Goal: Information Seeking & Learning: Learn about a topic

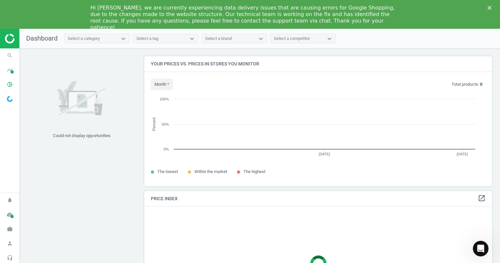
scroll to position [140, 352]
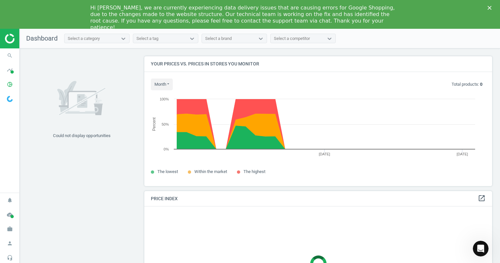
click at [490, 7] on icon "Close" at bounding box center [489, 8] width 4 height 4
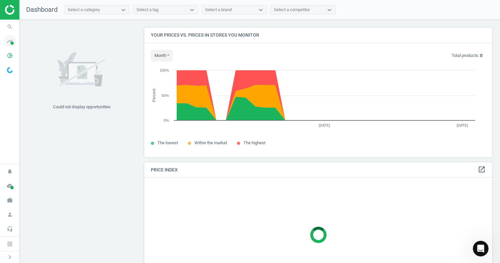
click at [9, 41] on icon "timeline" at bounding box center [10, 41] width 12 height 12
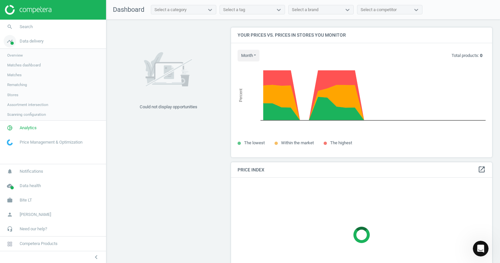
scroll to position [3, 3]
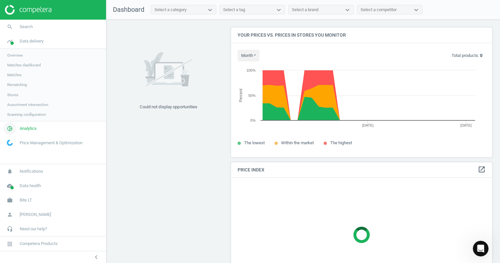
click at [23, 131] on span "Analytics" at bounding box center [28, 129] width 17 height 6
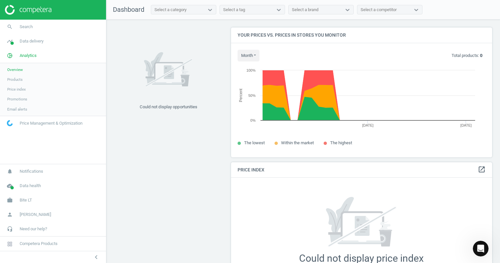
click at [23, 81] on link "Products" at bounding box center [53, 80] width 106 height 10
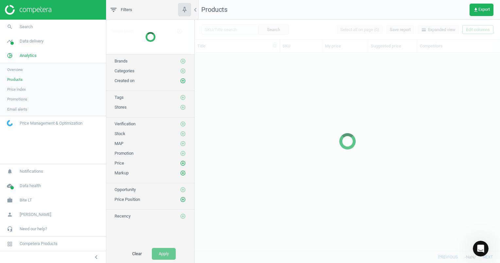
scroll to position [188, 300]
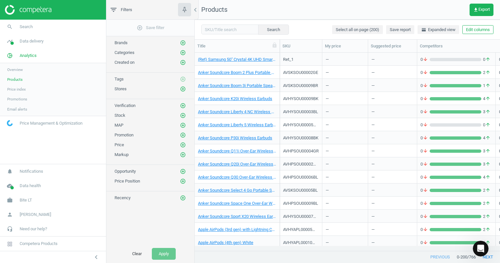
click at [24, 89] on span "Price index" at bounding box center [16, 89] width 19 height 5
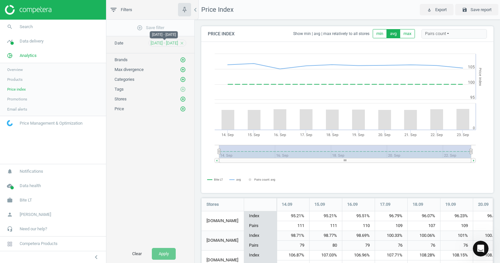
scroll to position [162, 297]
click at [160, 42] on span "[DATE] - [DATE]" at bounding box center [163, 43] width 27 height 6
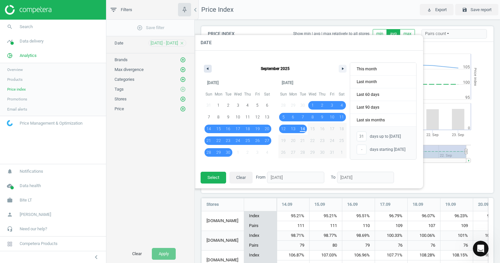
click at [208, 68] on icon "button" at bounding box center [206, 68] width 3 height 3
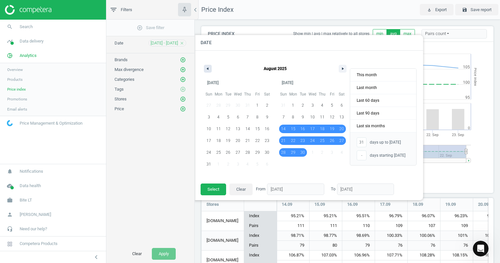
click at [208, 68] on icon "button" at bounding box center [206, 68] width 3 height 3
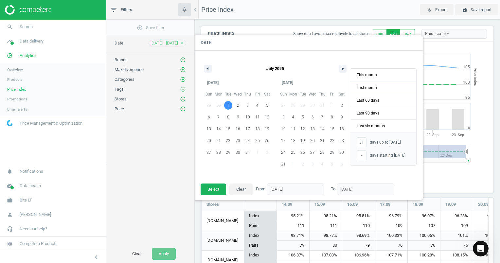
click at [229, 105] on span "1" at bounding box center [228, 105] width 2 height 12
type input "-"
type input "[DATE]"
click at [396, 114] on span "Last 90 days" at bounding box center [383, 113] width 66 height 12
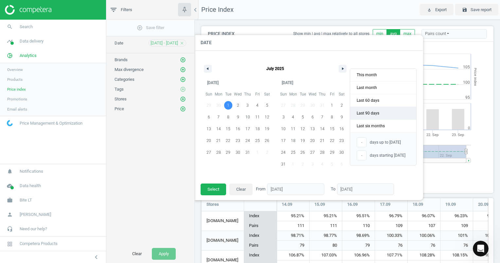
type input "[DATE]"
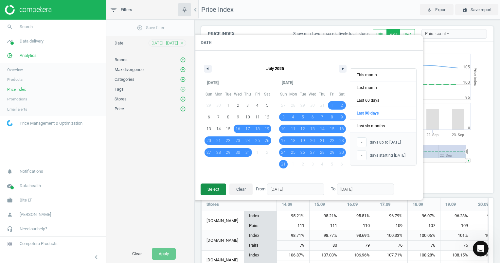
click at [214, 191] on button "Select" at bounding box center [213, 189] width 26 height 12
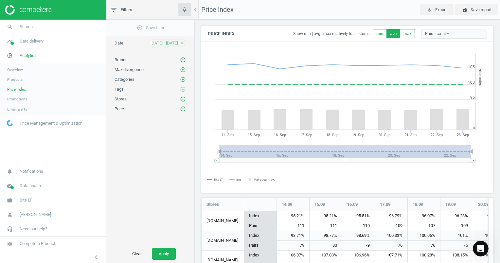
click at [182, 57] on icon "add_circle_outline" at bounding box center [183, 60] width 6 height 6
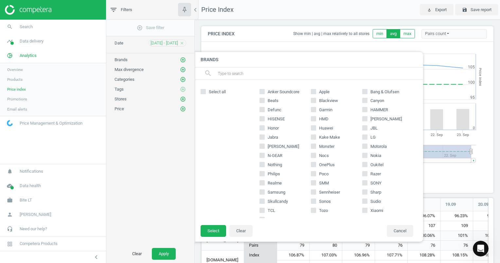
click at [325, 92] on span "Apple" at bounding box center [323, 92] width 13 height 6
click at [315, 92] on input "Apple" at bounding box center [313, 91] width 4 height 4
checkbox input "true"
click at [214, 231] on button "Select" at bounding box center [213, 231] width 26 height 12
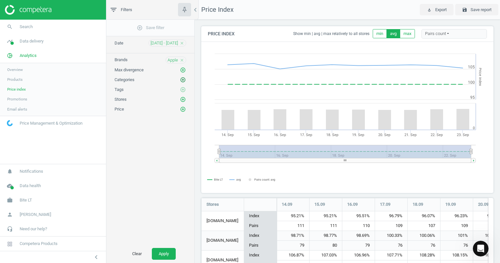
click at [184, 79] on icon "add_circle_outline" at bounding box center [183, 80] width 6 height 6
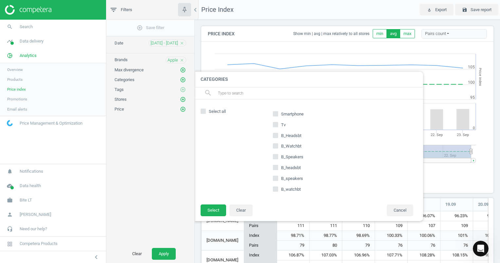
click at [301, 114] on span "Smartphone" at bounding box center [292, 114] width 25 height 6
click at [278, 114] on input "Smartphone" at bounding box center [275, 113] width 4 height 4
checkbox input "true"
click at [217, 210] on button "Select" at bounding box center [213, 210] width 26 height 12
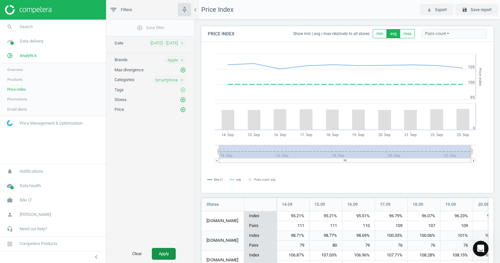
click at [163, 252] on button "Apply" at bounding box center [164, 254] width 24 height 12
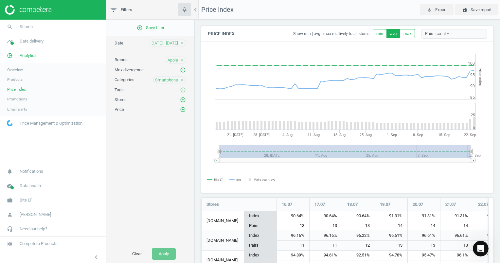
scroll to position [162, 297]
click at [432, 36] on div "Pairs count" at bounding box center [453, 34] width 65 height 10
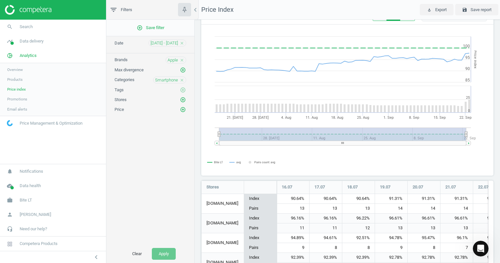
scroll to position [0, 0]
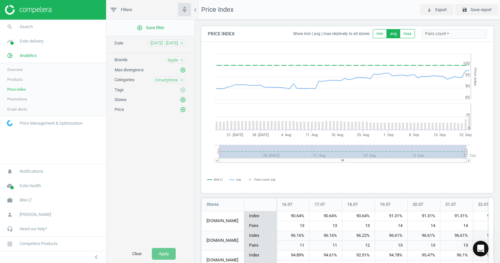
drag, startPoint x: 356, startPoint y: 162, endPoint x: 328, endPoint y: 162, distance: 27.5
click at [328, 162] on icon "Created with Highstock 6.2.0 Price Index Bite LT avg Pairs count: avg [DATE]. […" at bounding box center [344, 117] width 286 height 150
drag, startPoint x: 342, startPoint y: 162, endPoint x: 369, endPoint y: 158, distance: 27.5
click at [358, 162] on rect at bounding box center [342, 160] width 247 height 5
click at [168, 47] on div "add_circle_outline Save filter Date [DATE] - [DATE] close Brands Apple close Ma…" at bounding box center [150, 132] width 88 height 225
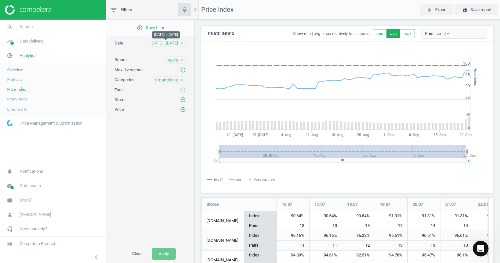
click at [166, 42] on span "[DATE] - [DATE]" at bounding box center [163, 43] width 27 height 6
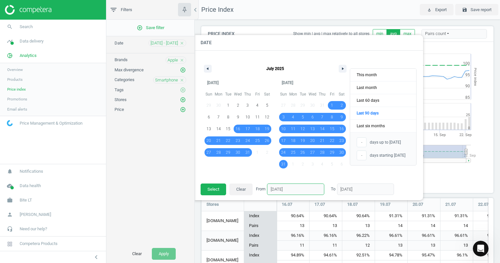
click at [295, 190] on input "[DATE]" at bounding box center [295, 188] width 57 height 11
drag, startPoint x: 272, startPoint y: 188, endPoint x: 268, endPoint y: 188, distance: 4.3
click at [268, 188] on input "[DATE]" at bounding box center [295, 188] width 57 height 11
click at [277, 189] on input "0/0/2025" at bounding box center [295, 188] width 57 height 11
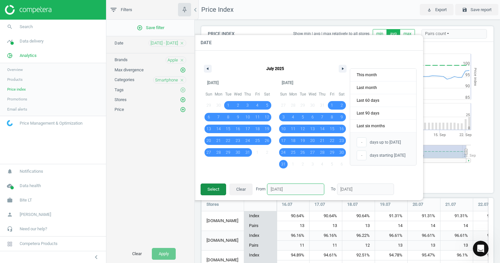
type input "[DATE]"
click at [214, 187] on button "Select" at bounding box center [213, 189] width 26 height 12
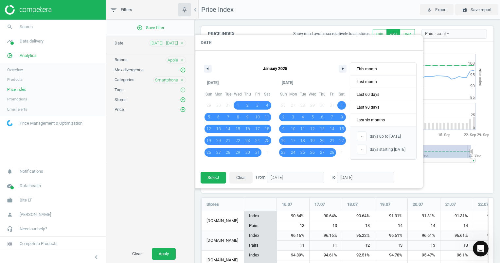
scroll to position [3, 3]
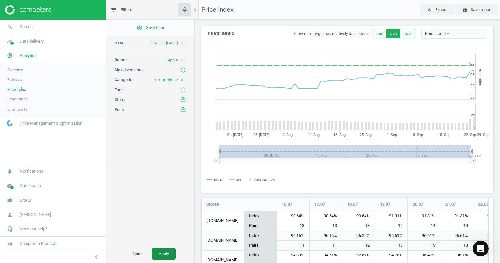
click at [162, 258] on button "Apply" at bounding box center [164, 254] width 24 height 12
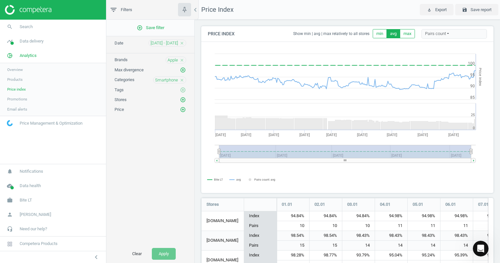
scroll to position [162, 297]
click at [355, 54] on rect at bounding box center [344, 117] width 286 height 150
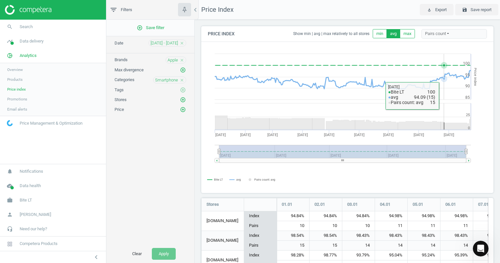
drag, startPoint x: 444, startPoint y: 94, endPoint x: 253, endPoint y: 183, distance: 210.9
click at [253, 183] on rect at bounding box center [344, 117] width 286 height 150
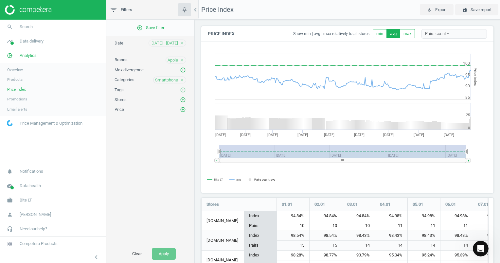
click at [265, 180] on tspan "Pairs count: avg" at bounding box center [264, 179] width 21 height 3
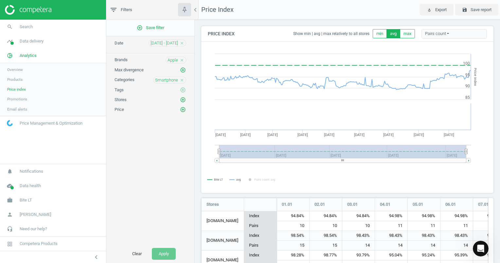
click at [216, 160] on icon at bounding box center [216, 161] width 1 height 2
click at [330, 161] on rect at bounding box center [342, 160] width 247 height 5
click at [196, 12] on icon "chevron_left" at bounding box center [195, 10] width 8 height 8
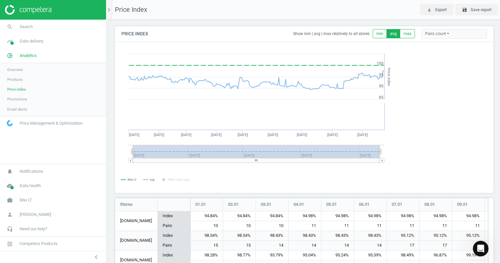
scroll to position [162, 383]
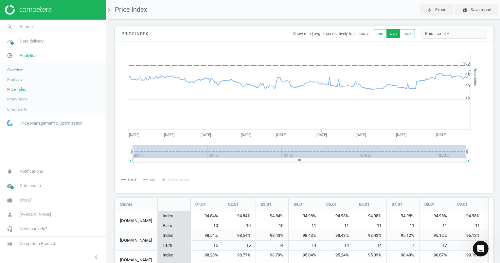
click at [362, 176] on rect at bounding box center [301, 117] width 373 height 150
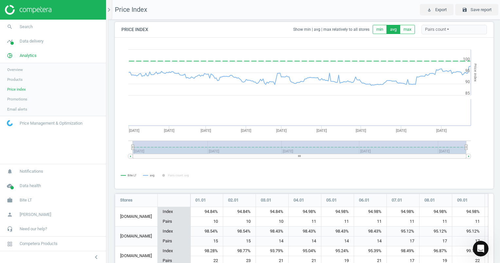
scroll to position [0, 0]
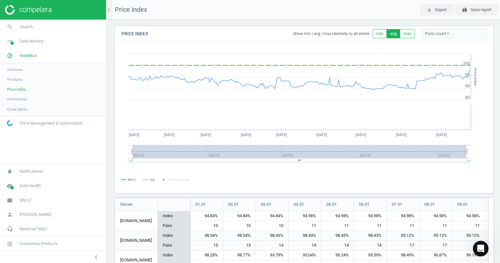
click at [473, 169] on rect at bounding box center [301, 117] width 373 height 150
click at [109, 5] on div "chevron_right" at bounding box center [110, 10] width 4 height 20
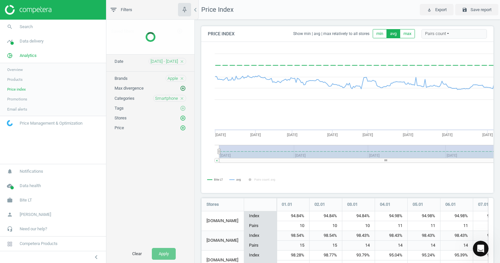
scroll to position [162, 297]
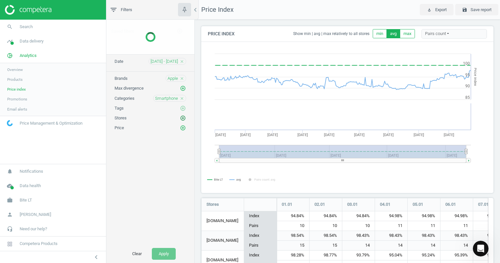
click at [181, 117] on icon "add_circle_outline" at bounding box center [183, 118] width 6 height 6
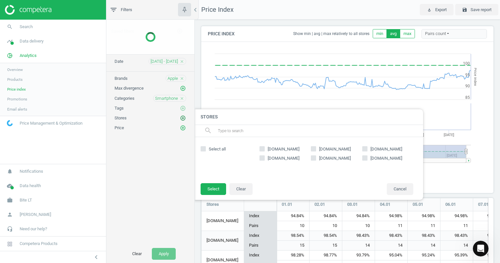
click at [181, 117] on icon "add_circle_outline" at bounding box center [183, 118] width 6 height 6
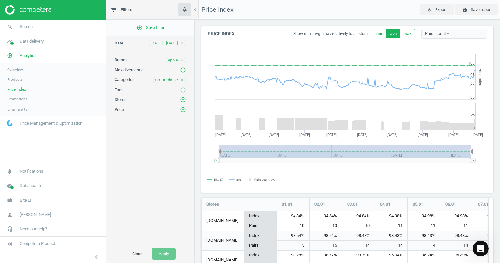
scroll to position [3, 3]
